Goal: Navigation & Orientation: Find specific page/section

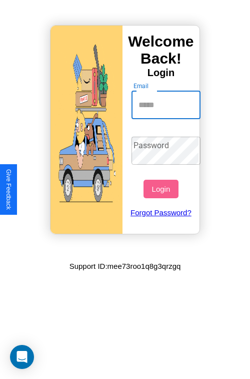
click at [167, 105] on input "Email" at bounding box center [167, 105] width 70 height 28
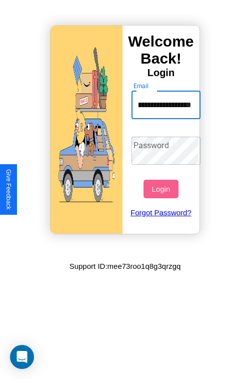
scroll to position [0, 45]
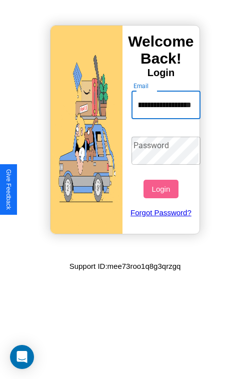
type input "**********"
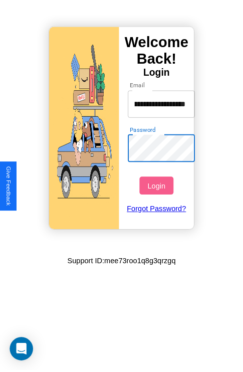
scroll to position [0, 0]
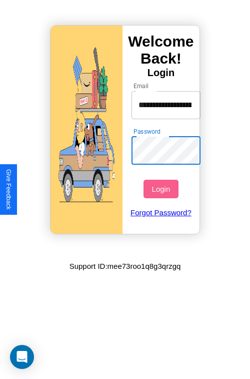
click at [162, 189] on button "Login" at bounding box center [161, 189] width 35 height 19
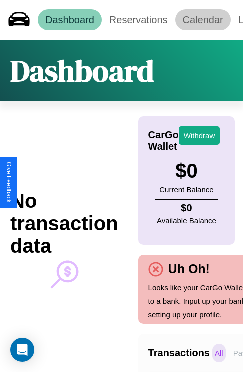
click at [203, 20] on link "Calendar" at bounding box center [203, 19] width 56 height 21
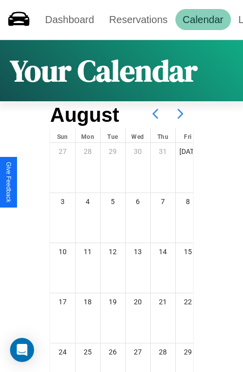
click at [180, 114] on icon at bounding box center [180, 113] width 25 height 25
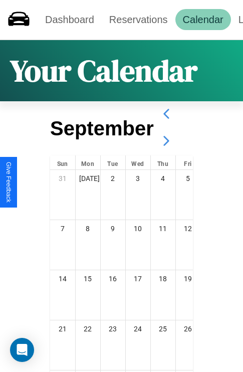
click at [166, 141] on icon at bounding box center [166, 140] width 25 height 25
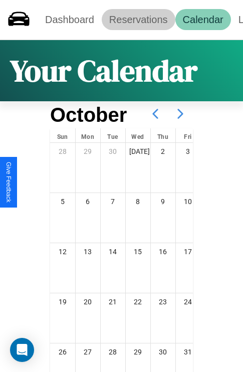
click at [138, 20] on link "Reservations" at bounding box center [139, 19] width 74 height 21
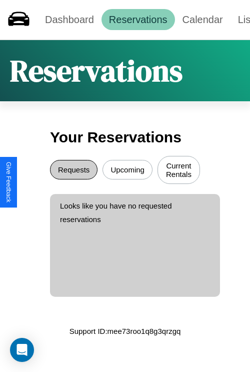
click at [74, 171] on button "Requests" at bounding box center [74, 170] width 48 height 20
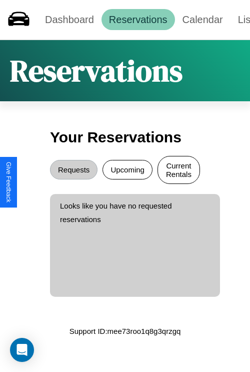
click at [179, 171] on button "Current Rentals" at bounding box center [179, 170] width 43 height 28
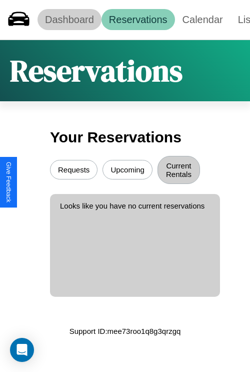
click at [69, 20] on link "Dashboard" at bounding box center [70, 19] width 64 height 21
